Goal: Information Seeking & Learning: Learn about a topic

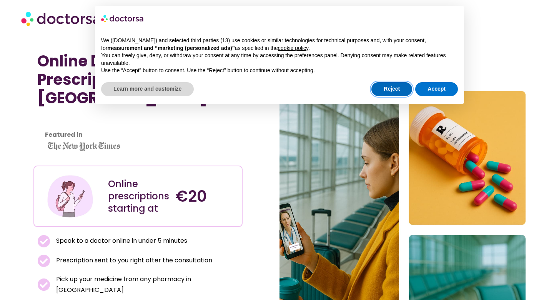
click at [383, 85] on button "Reject" at bounding box center [391, 89] width 41 height 14
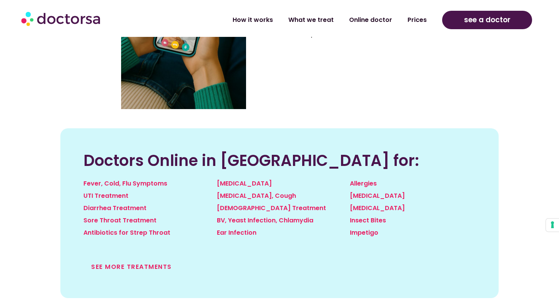
scroll to position [778, 0]
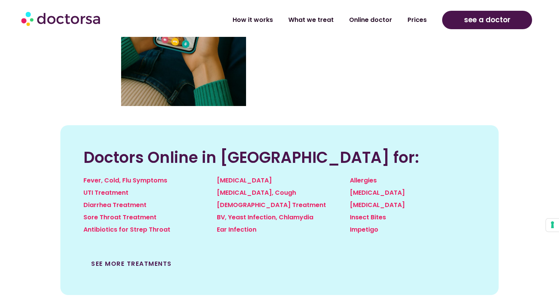
click at [162, 259] on link "See more treatments" at bounding box center [131, 263] width 81 height 9
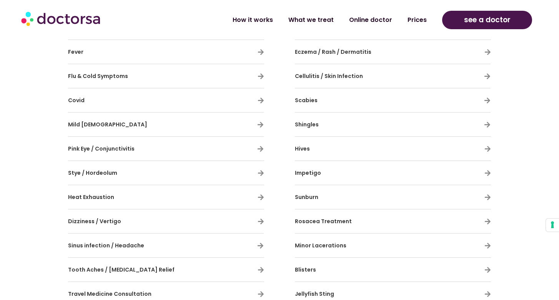
scroll to position [563, 0]
click at [151, 128] on h3 "Mild [DEMOGRAPHIC_DATA]" at bounding box center [143, 125] width 151 height 16
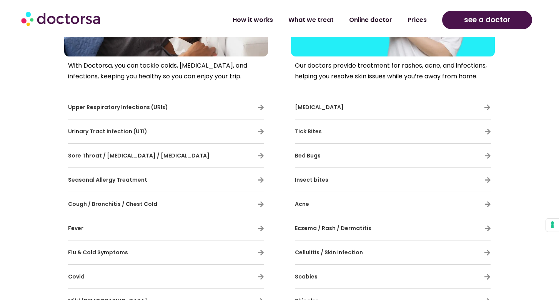
scroll to position [385, 0]
